Goal: Find specific page/section: Find specific page/section

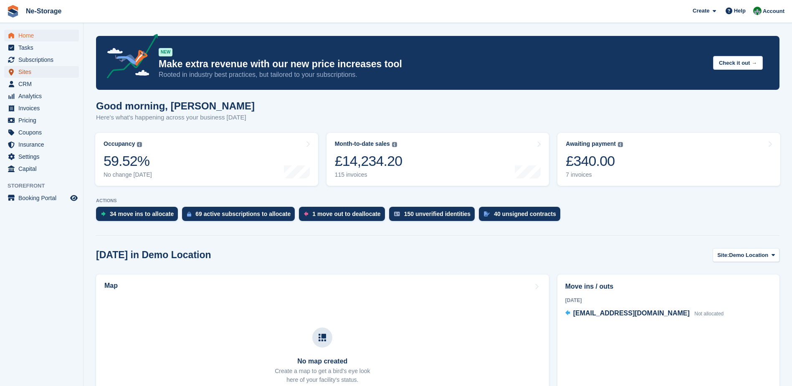
click at [44, 67] on span "Sites" at bounding box center [43, 72] width 50 height 12
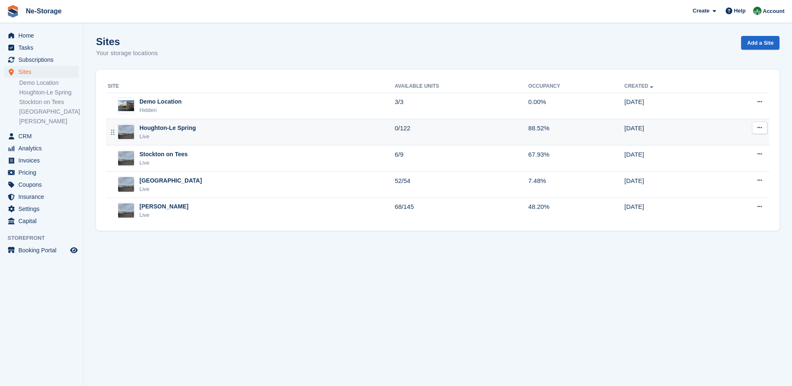
click at [209, 131] on div "Houghton-Le Spring Live" at bounding box center [251, 132] width 287 height 17
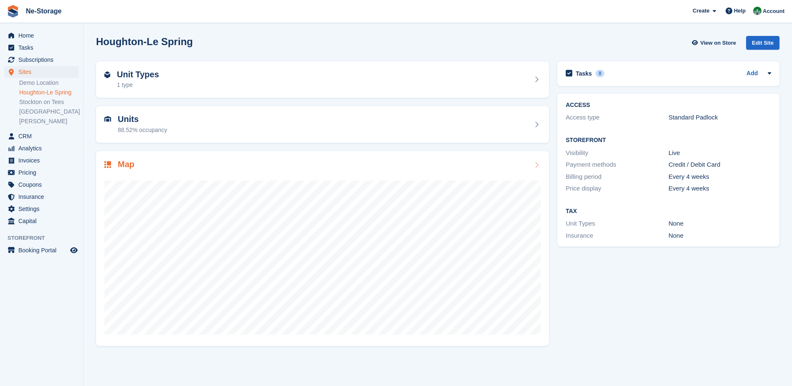
click at [124, 165] on h2 "Map" at bounding box center [126, 164] width 17 height 10
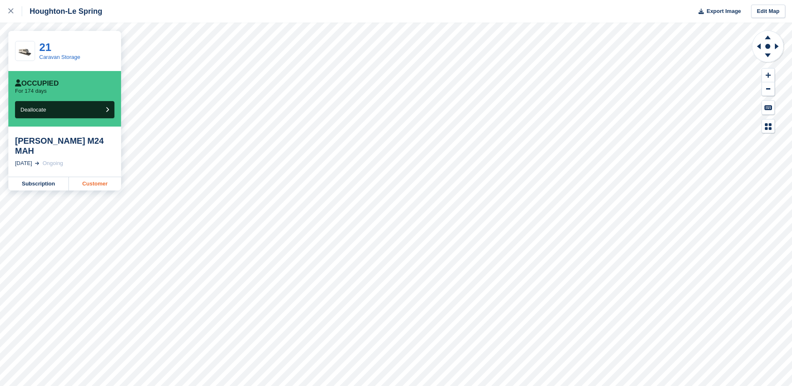
click at [86, 177] on link "Customer" at bounding box center [95, 183] width 52 height 13
click at [101, 181] on link "Customer" at bounding box center [95, 183] width 52 height 13
click at [93, 180] on link "Customer" at bounding box center [95, 186] width 52 height 13
click at [103, 177] on link "Customer" at bounding box center [95, 183] width 52 height 13
click at [111, 177] on link "Customer" at bounding box center [95, 183] width 52 height 13
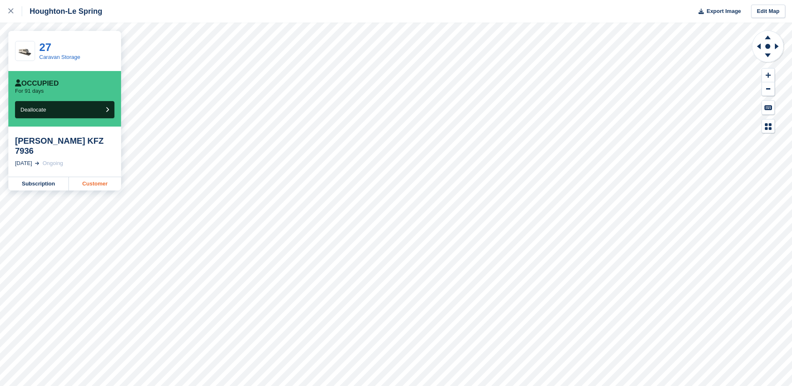
click at [90, 177] on link "Customer" at bounding box center [95, 183] width 52 height 13
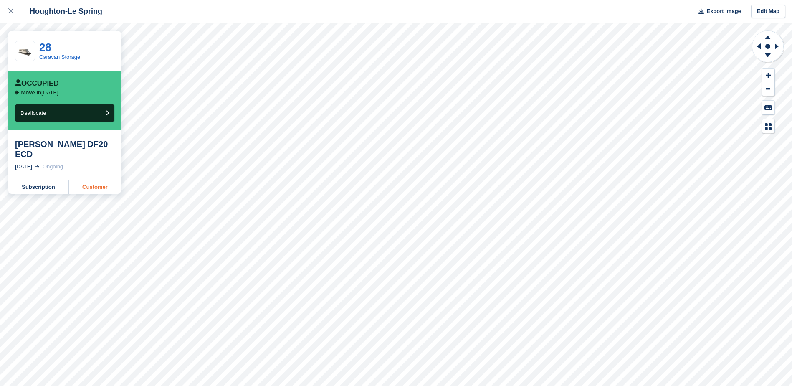
click at [106, 180] on link "Customer" at bounding box center [95, 186] width 52 height 13
click at [90, 177] on link "Customer" at bounding box center [95, 183] width 52 height 13
click at [99, 183] on link "Customer" at bounding box center [95, 183] width 52 height 13
click at [92, 183] on link "Customer" at bounding box center [95, 183] width 52 height 13
click at [93, 190] on link "Customer" at bounding box center [95, 186] width 52 height 13
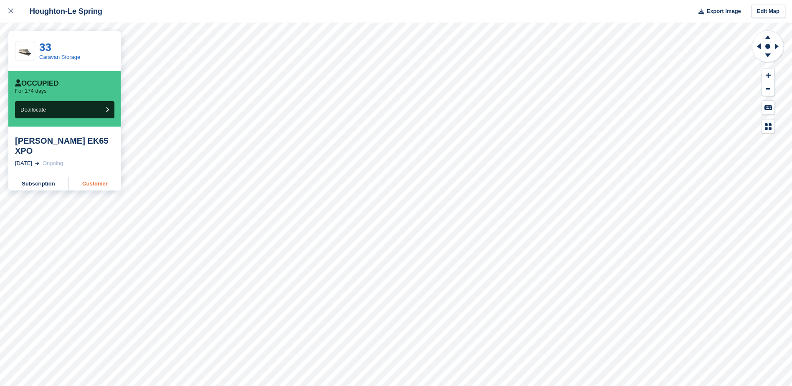
click at [109, 177] on link "Customer" at bounding box center [95, 183] width 52 height 13
click at [107, 180] on link "Customer" at bounding box center [95, 186] width 52 height 13
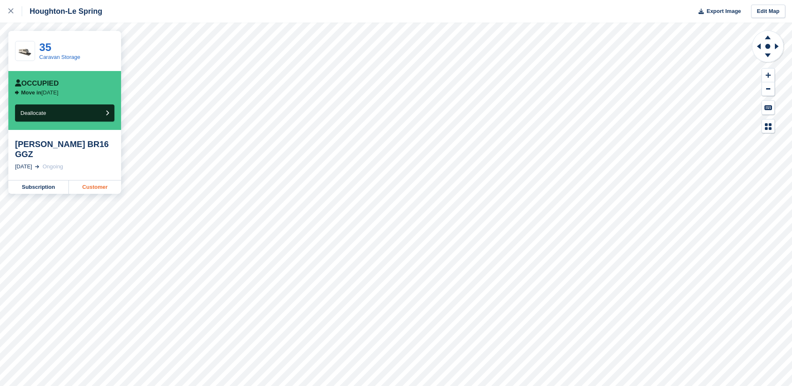
click at [101, 180] on link "Customer" at bounding box center [95, 186] width 52 height 13
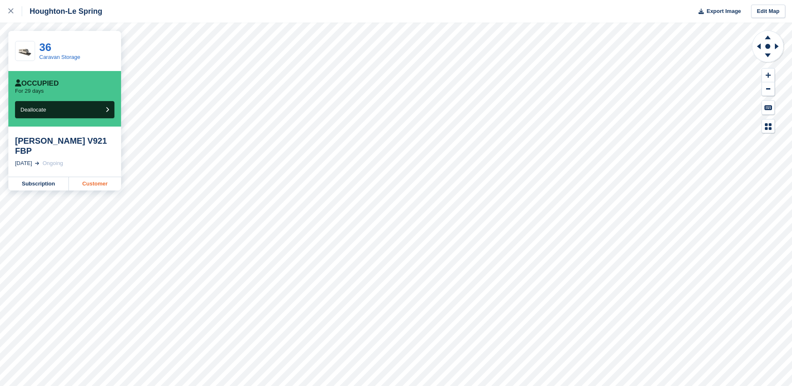
click at [104, 177] on link "Customer" at bounding box center [95, 183] width 52 height 13
click at [105, 180] on link "Customer" at bounding box center [95, 183] width 52 height 13
click at [113, 177] on link "Customer" at bounding box center [95, 183] width 52 height 13
click at [101, 180] on link "Customer" at bounding box center [95, 186] width 52 height 13
click at [104, 177] on link "Customer" at bounding box center [95, 183] width 52 height 13
